Goal: Task Accomplishment & Management: Manage account settings

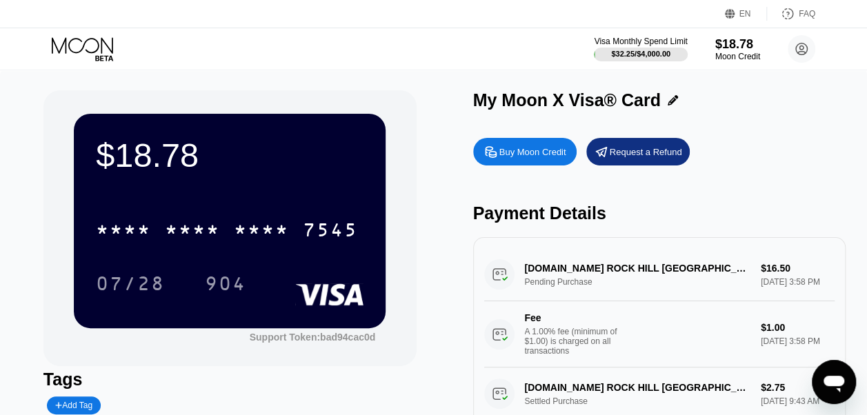
click at [812, 120] on div "My Moon X Visa® Card Buy Moon Credit Request a Refund Payment Details [DOMAIN_N…" at bounding box center [659, 284] width 373 height 388
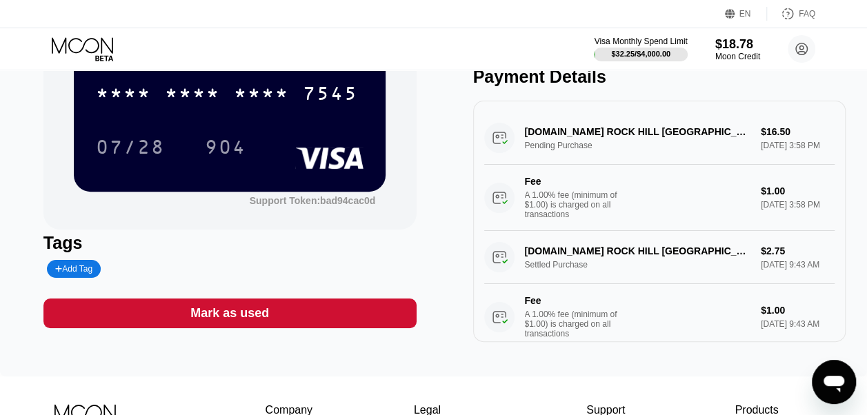
scroll to position [134, 0]
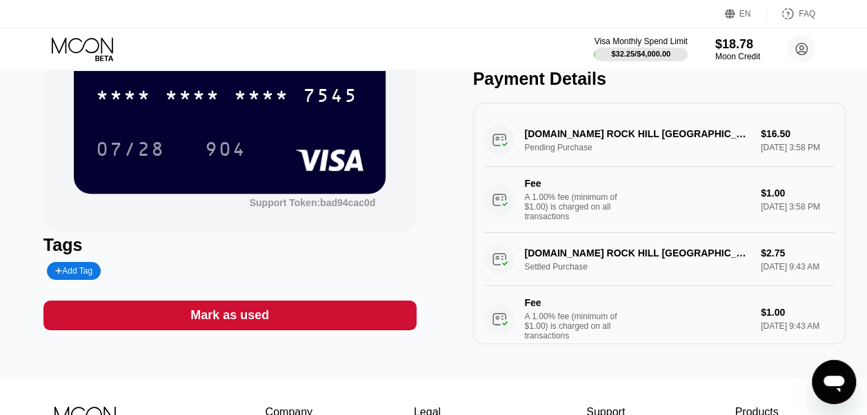
click at [0, 204] on html "EN Language Select an item Save FAQ Visa Monthly Spend Limit $32.25 / $4,000.00…" at bounding box center [433, 73] width 867 height 415
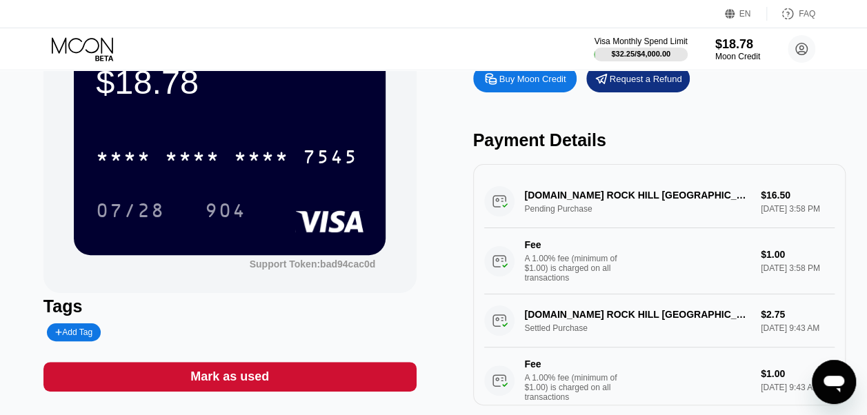
scroll to position [66, 0]
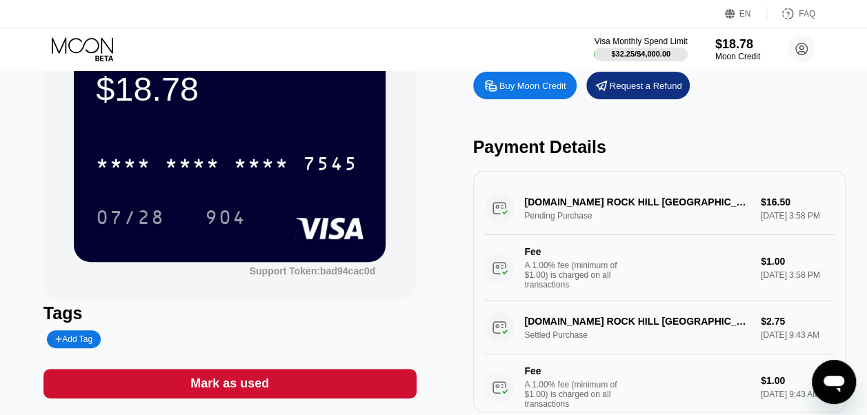
click at [553, 224] on div "[DOMAIN_NAME] ROCK HILL [GEOGRAPHIC_DATA] Pending Purchase $16.50 [DATE] 3:58 P…" at bounding box center [659, 241] width 351 height 119
click at [794, 214] on div "[DOMAIN_NAME] ROCK HILL [GEOGRAPHIC_DATA] Pending Purchase $16.50 [DATE] 3:58 P…" at bounding box center [659, 241] width 351 height 119
click at [612, 203] on div "[DOMAIN_NAME] ROCK HILL [GEOGRAPHIC_DATA] Pending Purchase $16.50 [DATE] 3:58 P…" at bounding box center [659, 241] width 351 height 119
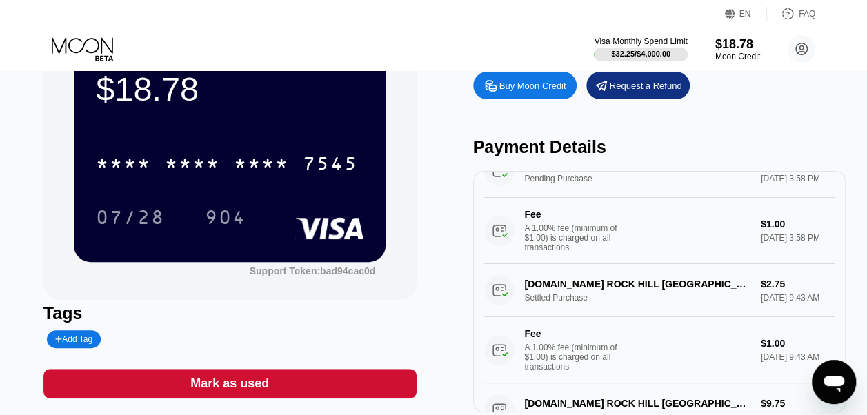
scroll to position [0, 0]
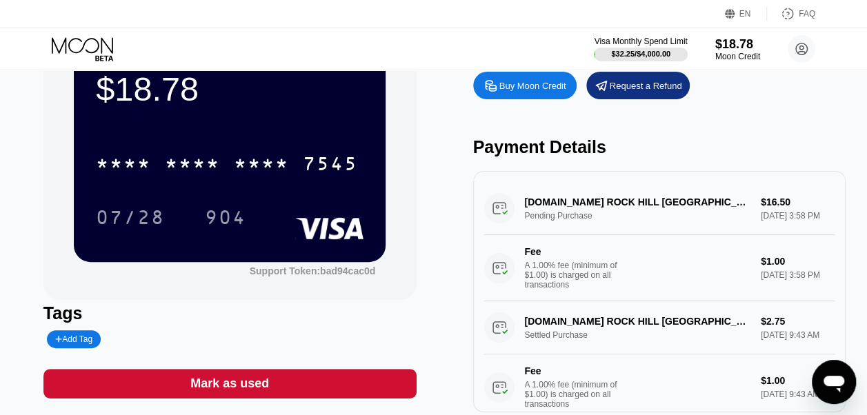
click at [787, 127] on div "Buy Moon Credit Request a Refund Payment Details [DOMAIN_NAME] ROCK HILL [GEOGR…" at bounding box center [659, 238] width 373 height 347
